Goal: Task Accomplishment & Management: Manage account settings

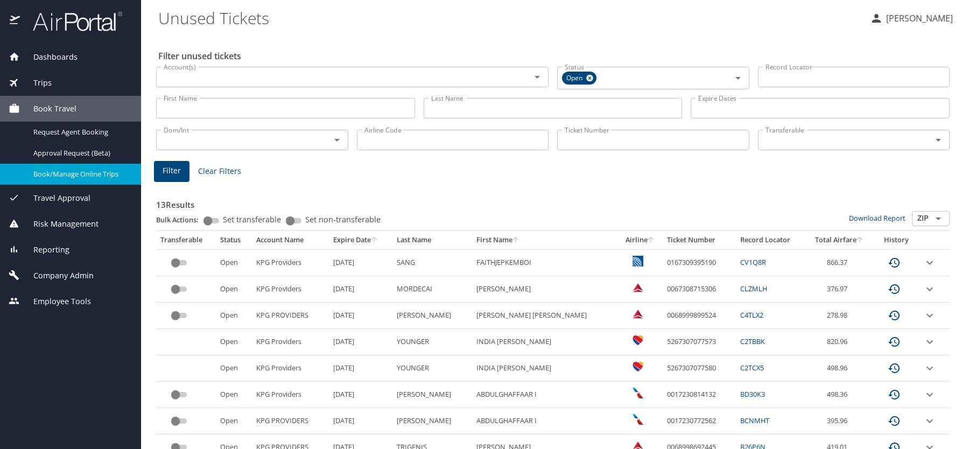
scroll to position [131, 0]
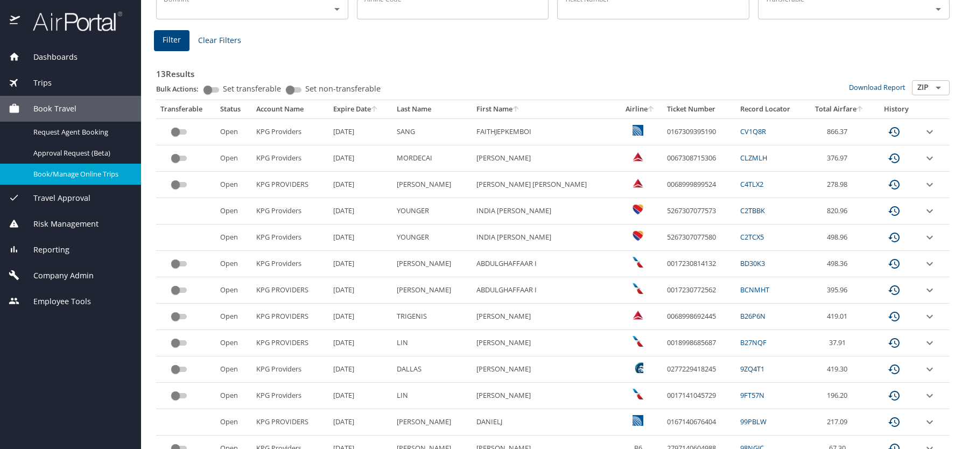
click at [61, 246] on span "Reporting" at bounding box center [45, 250] width 50 height 12
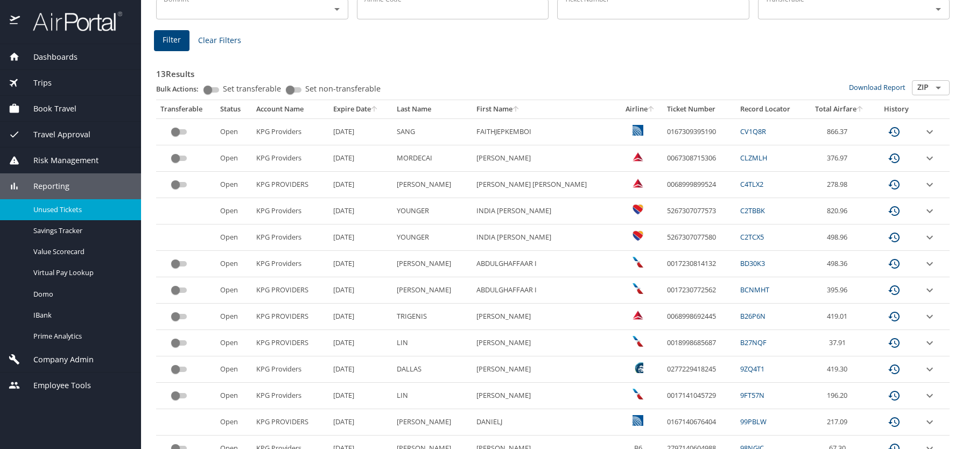
click at [65, 209] on span "Unused Tickets" at bounding box center [80, 210] width 95 height 10
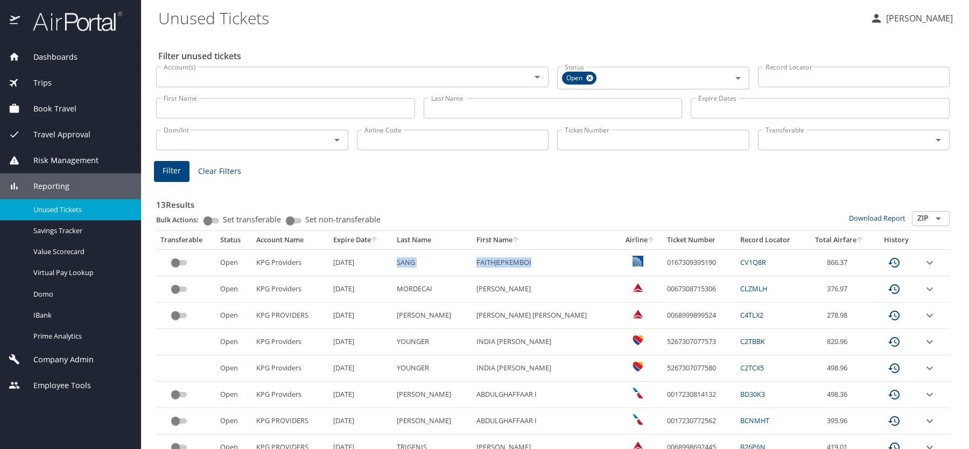
drag, startPoint x: 415, startPoint y: 260, endPoint x: 537, endPoint y: 267, distance: 122.4
click at [537, 267] on tr "Open KPG Providers [DATE] SANG FAITHJEPKEMBOI 0167309395190 CV1Q8R 866.37" at bounding box center [553, 262] width 794 height 26
click at [527, 296] on td "[PERSON_NAME]" at bounding box center [544, 289] width 145 height 26
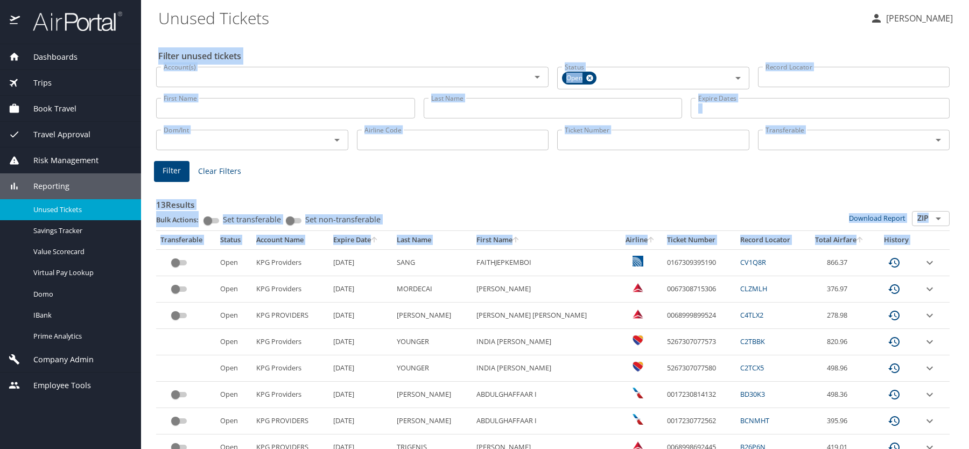
drag, startPoint x: 223, startPoint y: 86, endPoint x: 845, endPoint y: -23, distance: 632.0
click at [845, 0] on html "Dashboards AirPortal 360™ Manager My Travel Dashboard Trips Airtinerary® Lookup…" at bounding box center [484, 224] width 969 height 449
click at [706, 179] on div "13 Results Bulk Actions: Set transferable Set non-transferable Download Report …" at bounding box center [553, 401] width 802 height 450
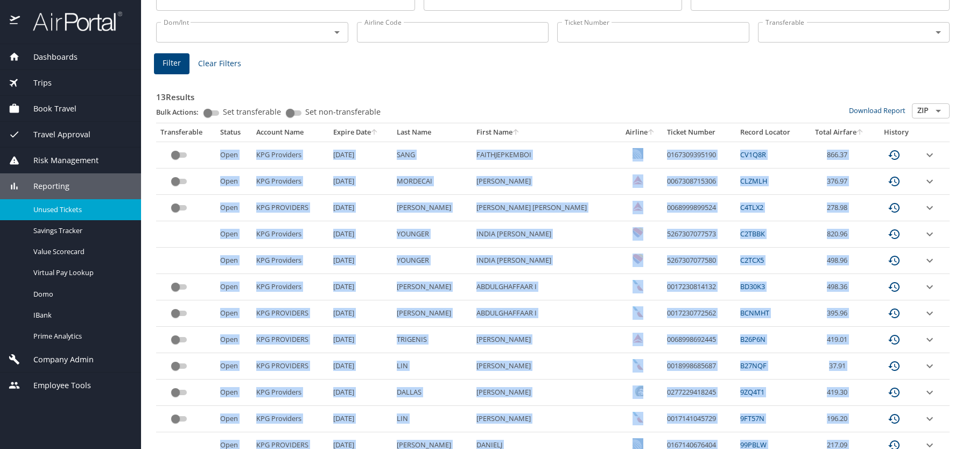
scroll to position [177, 0]
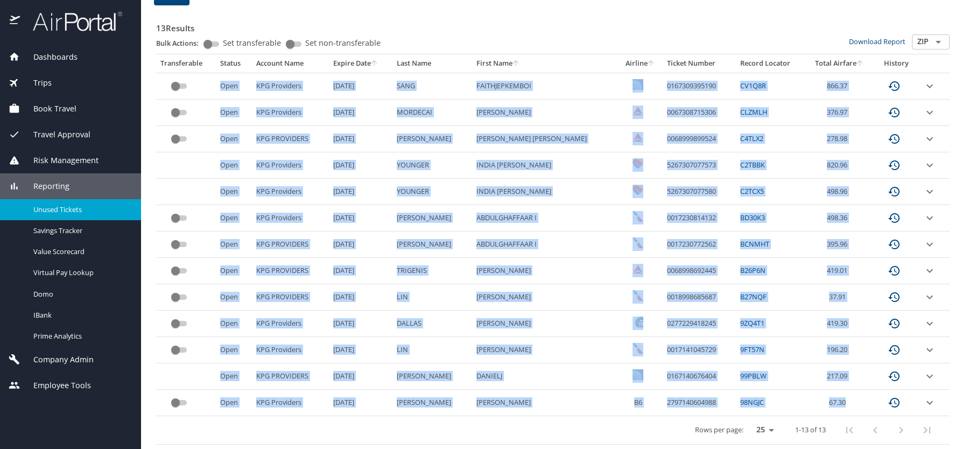
drag, startPoint x: 257, startPoint y: 154, endPoint x: 838, endPoint y: 397, distance: 630.4
click at [838, 397] on tbody "Open KPG Providers [DATE] SANG FAITHJEPKEMBOI 0167309395190 CV1Q8R 866.37 Open …" at bounding box center [553, 245] width 794 height 344
click at [838, 403] on td "67.30" at bounding box center [840, 403] width 68 height 26
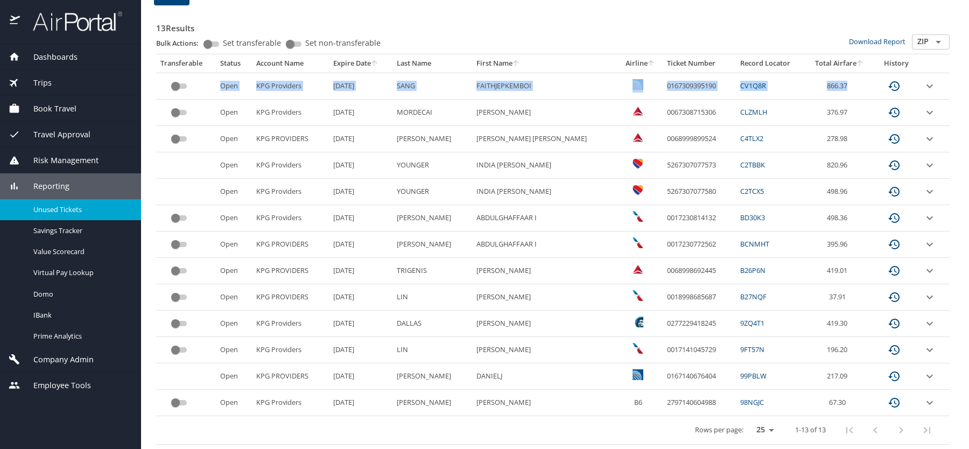
drag, startPoint x: 215, startPoint y: 85, endPoint x: 833, endPoint y: 93, distance: 617.6
click at [833, 93] on tr "Open KPG Providers [DATE] SANG FAITHJEPKEMBOI 0167309395190 CV1Q8R 866.37" at bounding box center [553, 86] width 794 height 26
click at [417, 104] on td "MORDECAI" at bounding box center [433, 113] width 80 height 26
drag, startPoint x: 221, startPoint y: 84, endPoint x: 835, endPoint y: 86, distance: 613.8
click at [835, 86] on tr "Open KPG Providers [DATE] SANG FAITHJEPKEMBOI 0167309395190 CV1Q8R 866.37" at bounding box center [553, 86] width 794 height 26
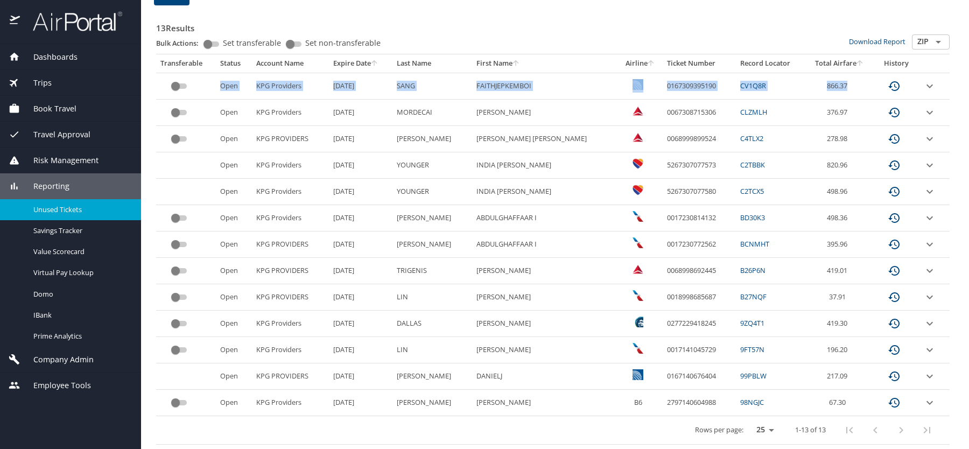
click at [835, 86] on td "866.37" at bounding box center [840, 86] width 68 height 26
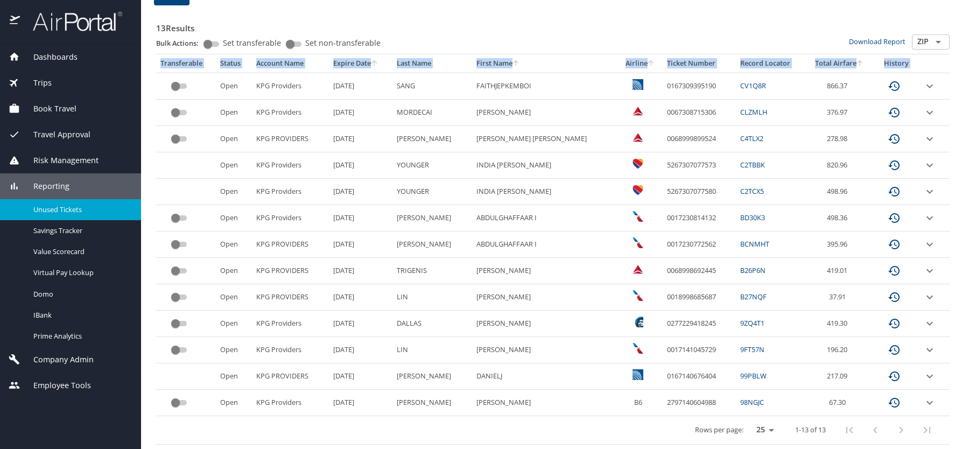
drag, startPoint x: 225, startPoint y: 85, endPoint x: 1021, endPoint y: 381, distance: 849.8
click at [969, 381] on html "Dashboards AirPortal 360™ Manager My Travel Dashboard Trips Airtinerary® Lookup…" at bounding box center [484, 224] width 969 height 449
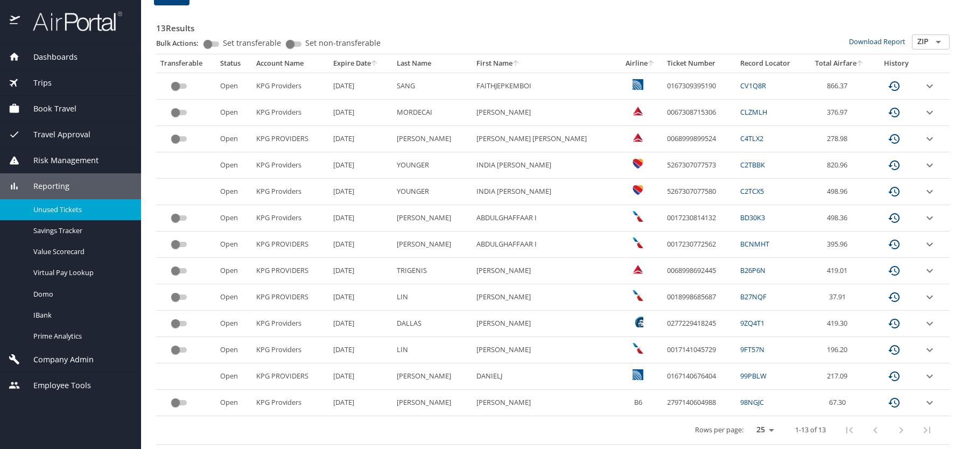
click at [722, 21] on h3 "13 Results" at bounding box center [553, 25] width 794 height 19
